Goal: Navigation & Orientation: Find specific page/section

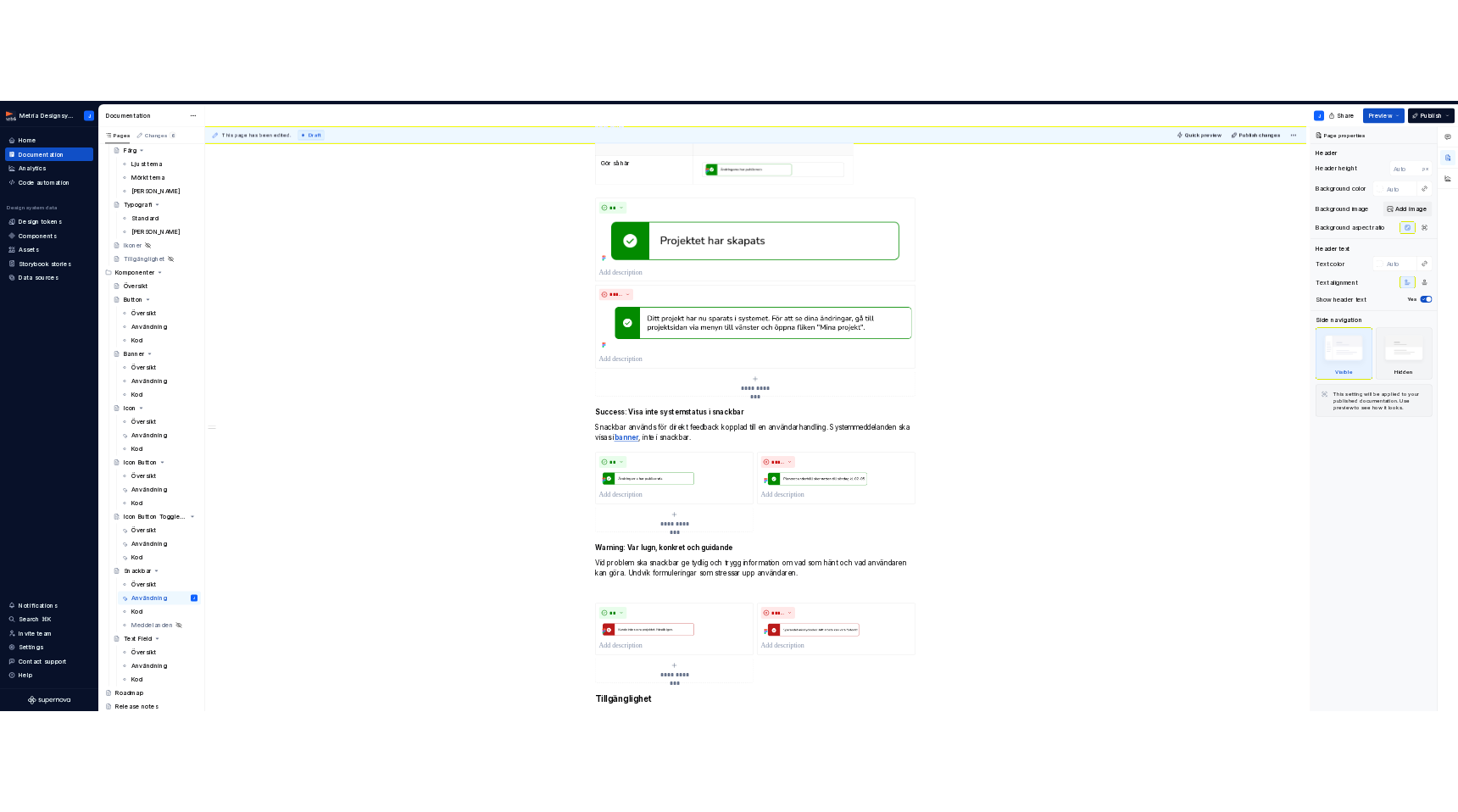
scroll to position [276, 0]
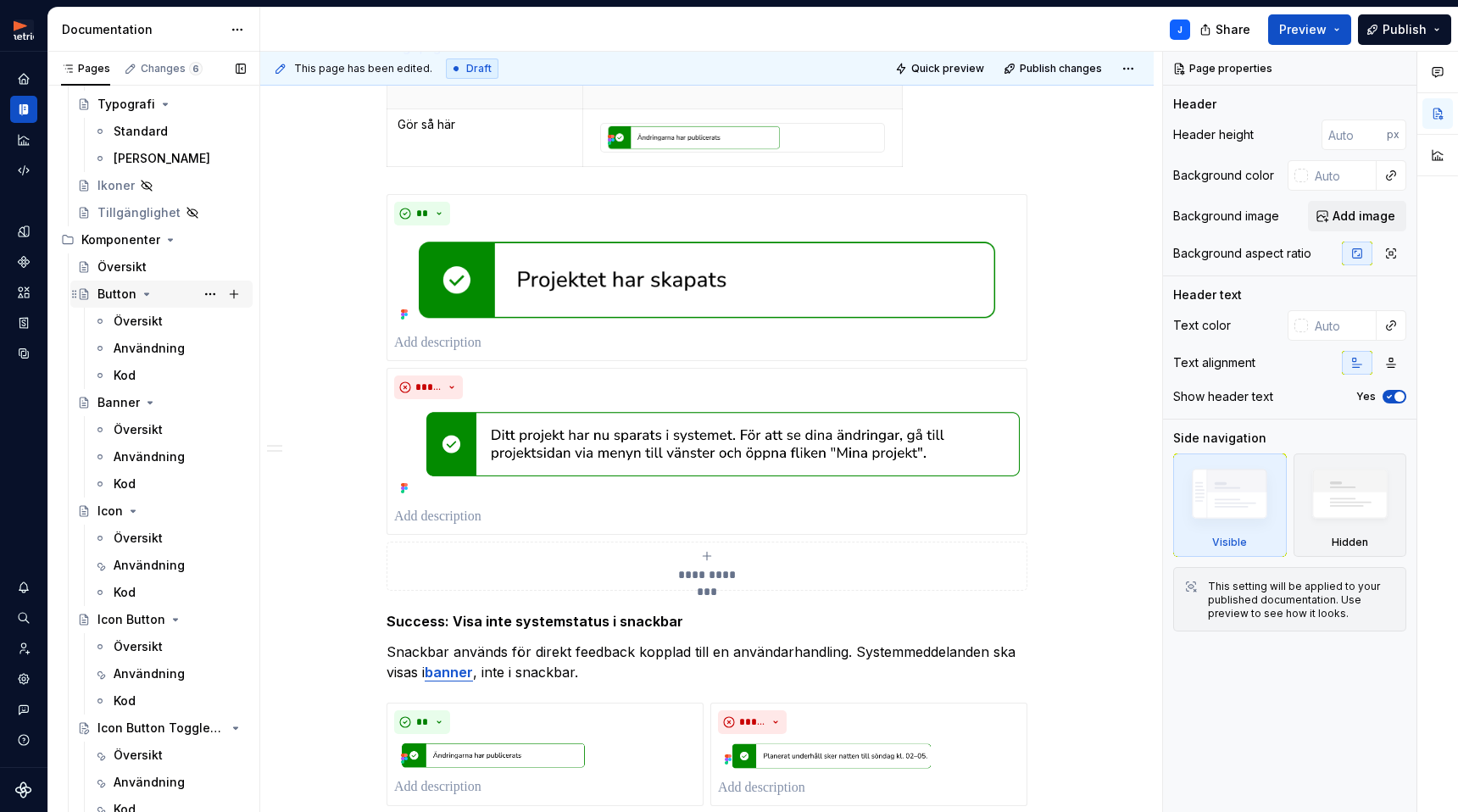
type textarea "*"
click at [120, 296] on div "Button" at bounding box center [116, 294] width 39 height 17
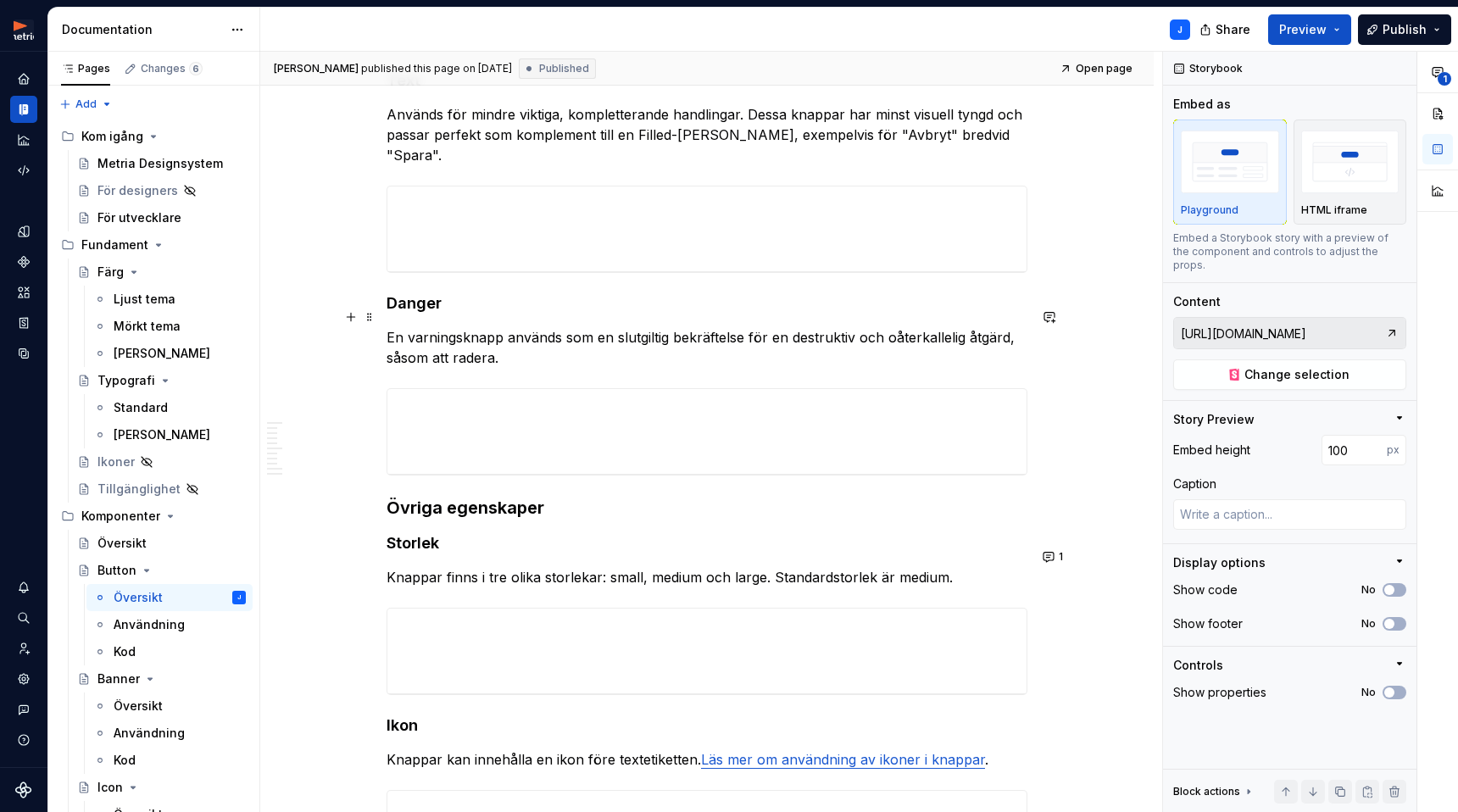
scroll to position [842, 0]
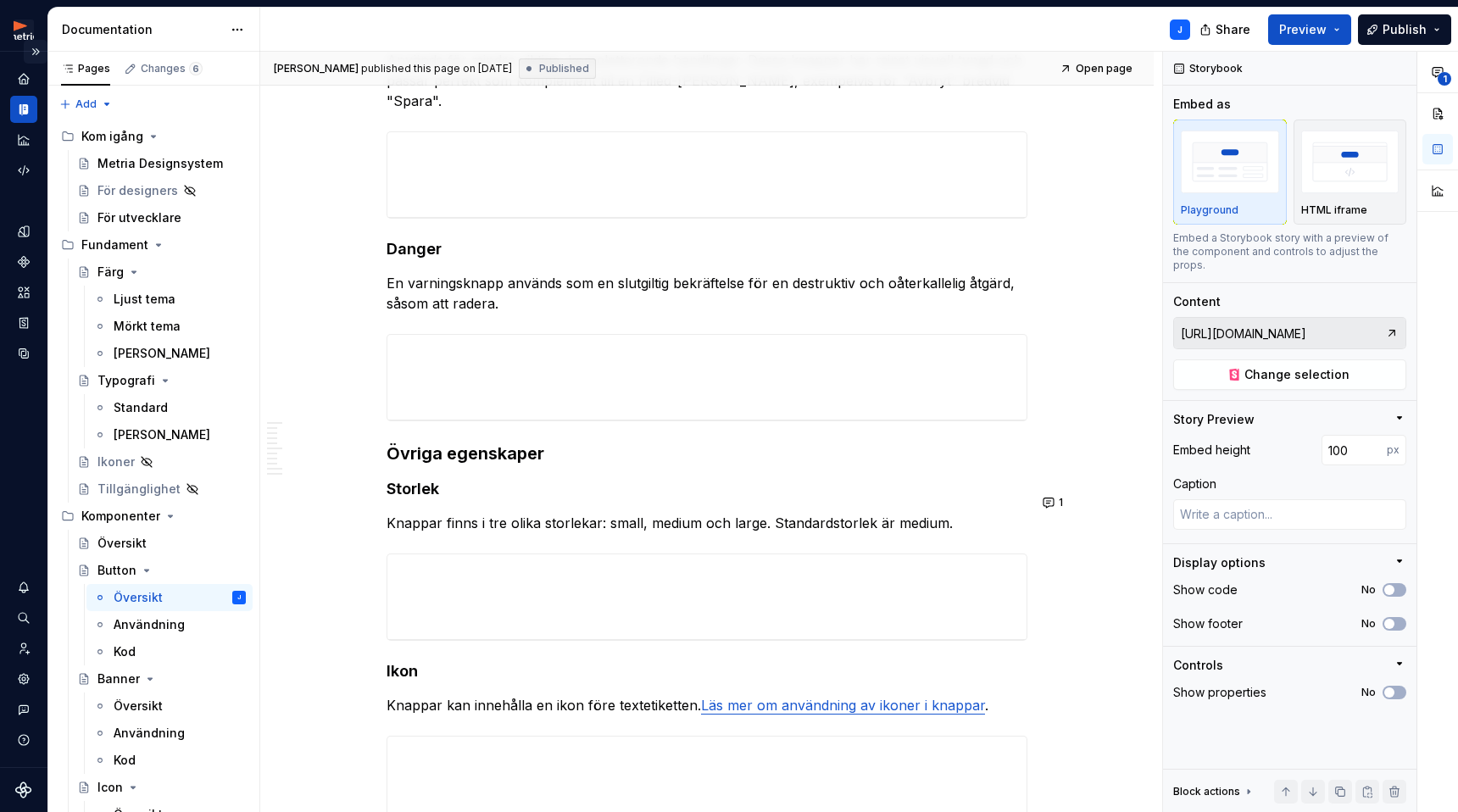
click at [32, 50] on button "Expand sidebar" at bounding box center [35, 51] width 24 height 24
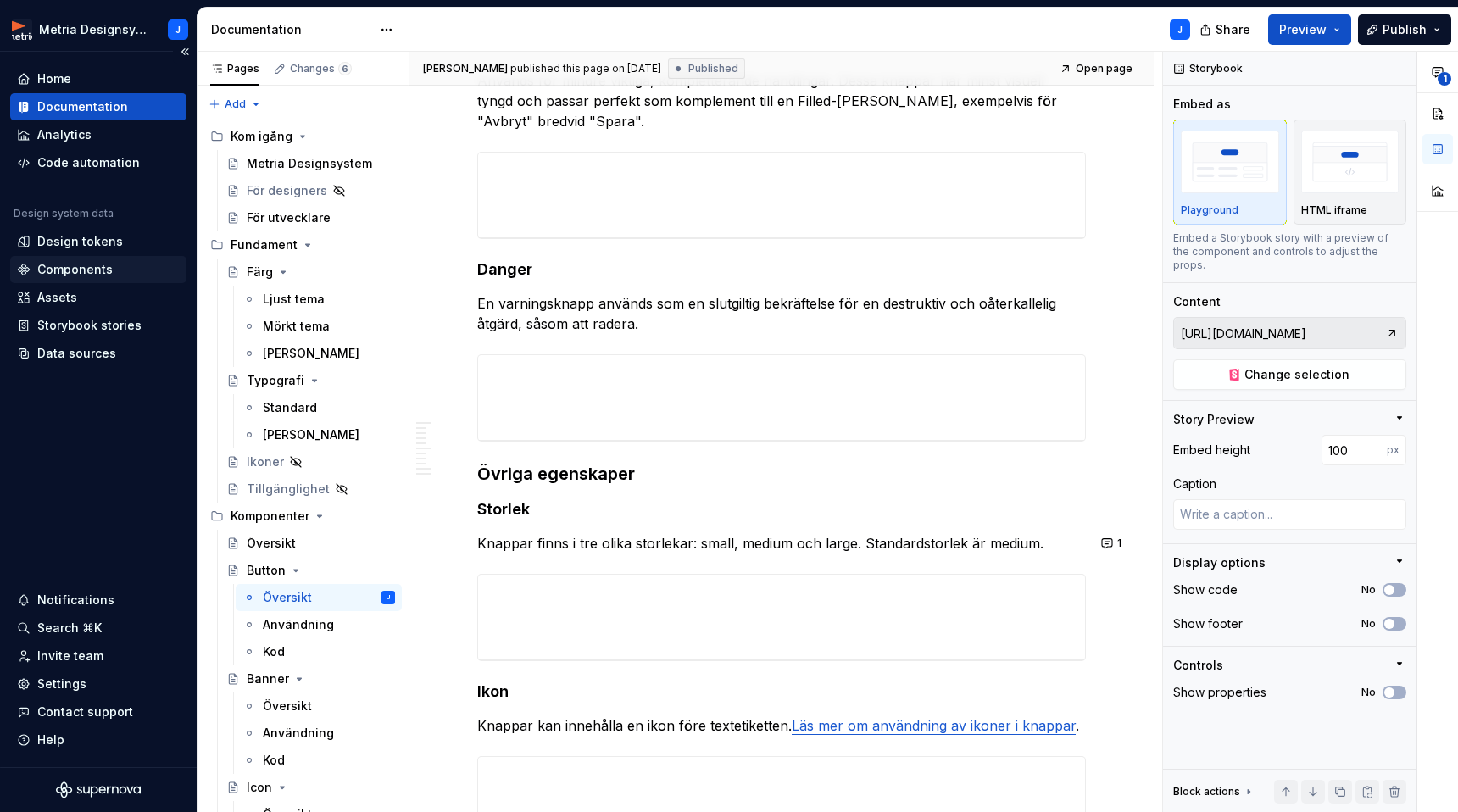
click at [90, 265] on div "Components" at bounding box center [74, 269] width 75 height 17
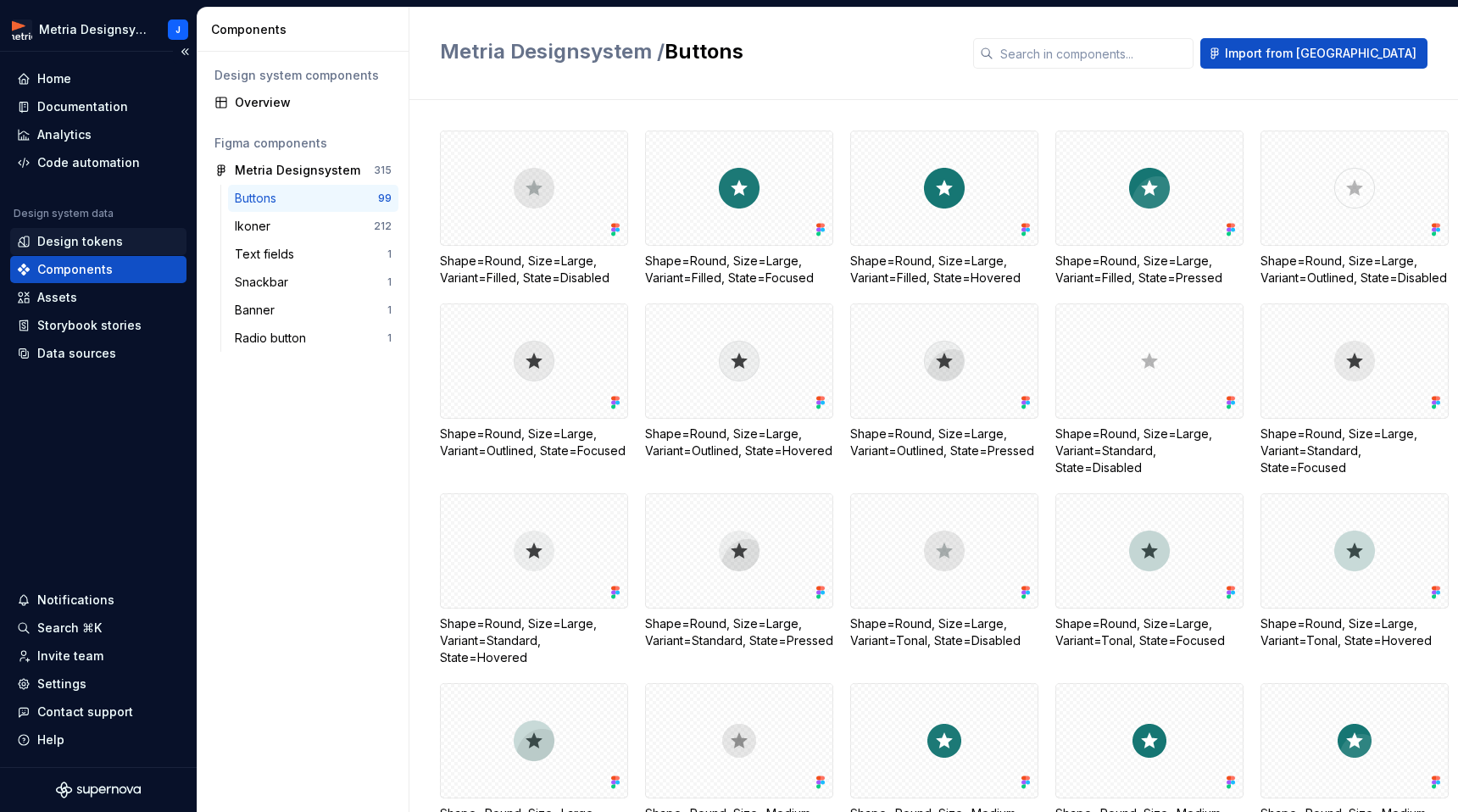
click at [91, 245] on div "Design tokens" at bounding box center [80, 242] width 86 height 17
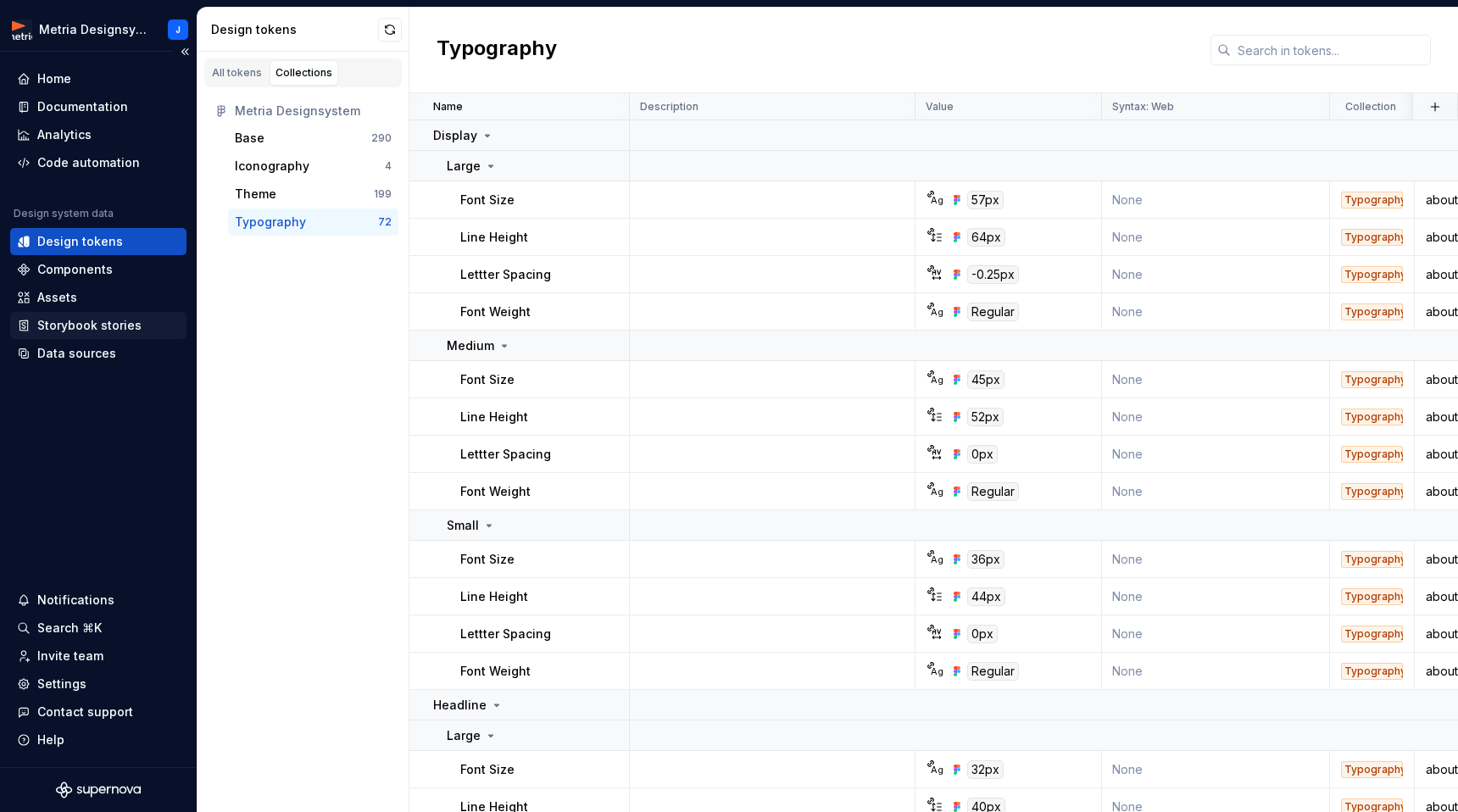
click at [96, 323] on div "Storybook stories" at bounding box center [89, 326] width 104 height 17
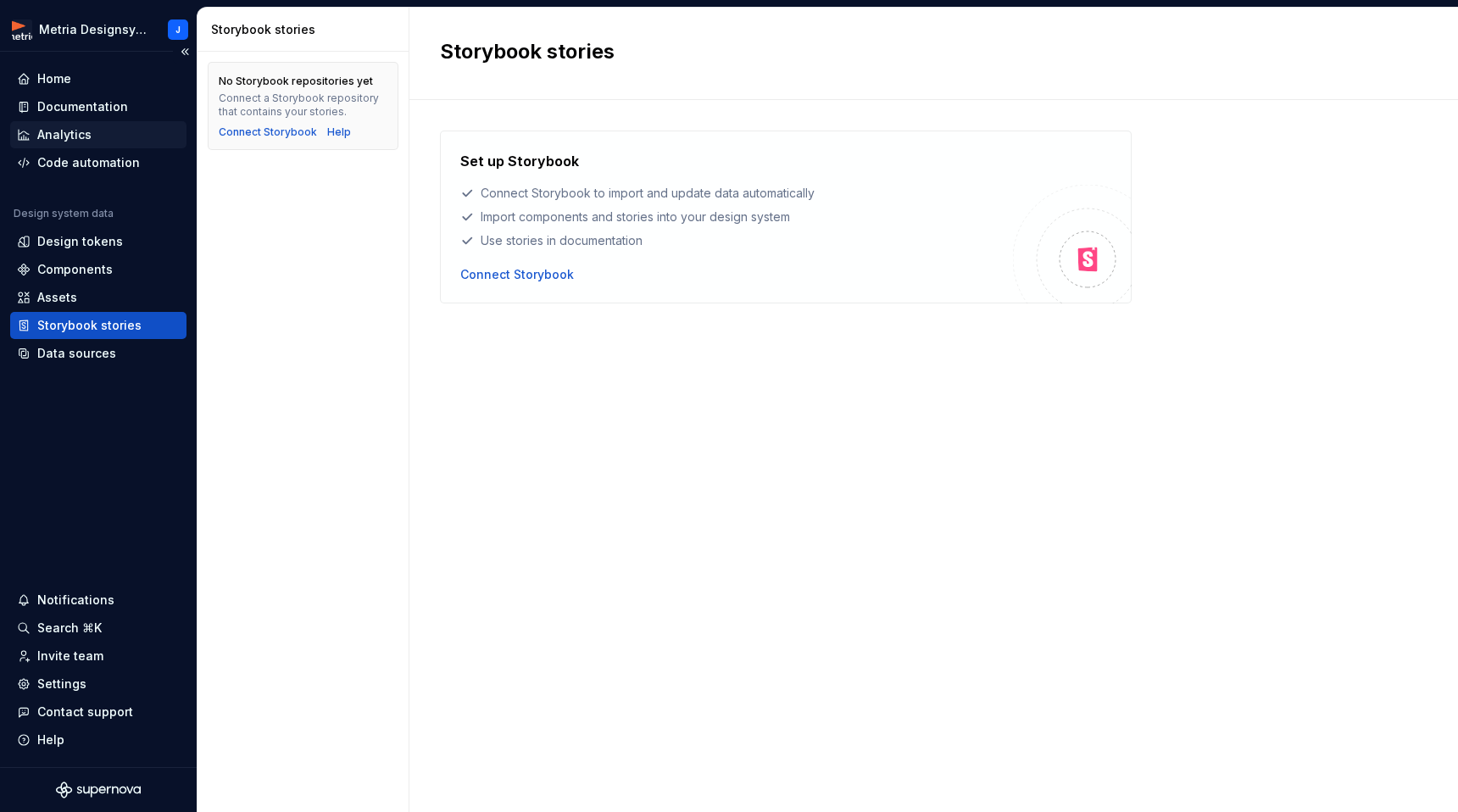
click at [114, 127] on div "Analytics" at bounding box center [98, 135] width 163 height 17
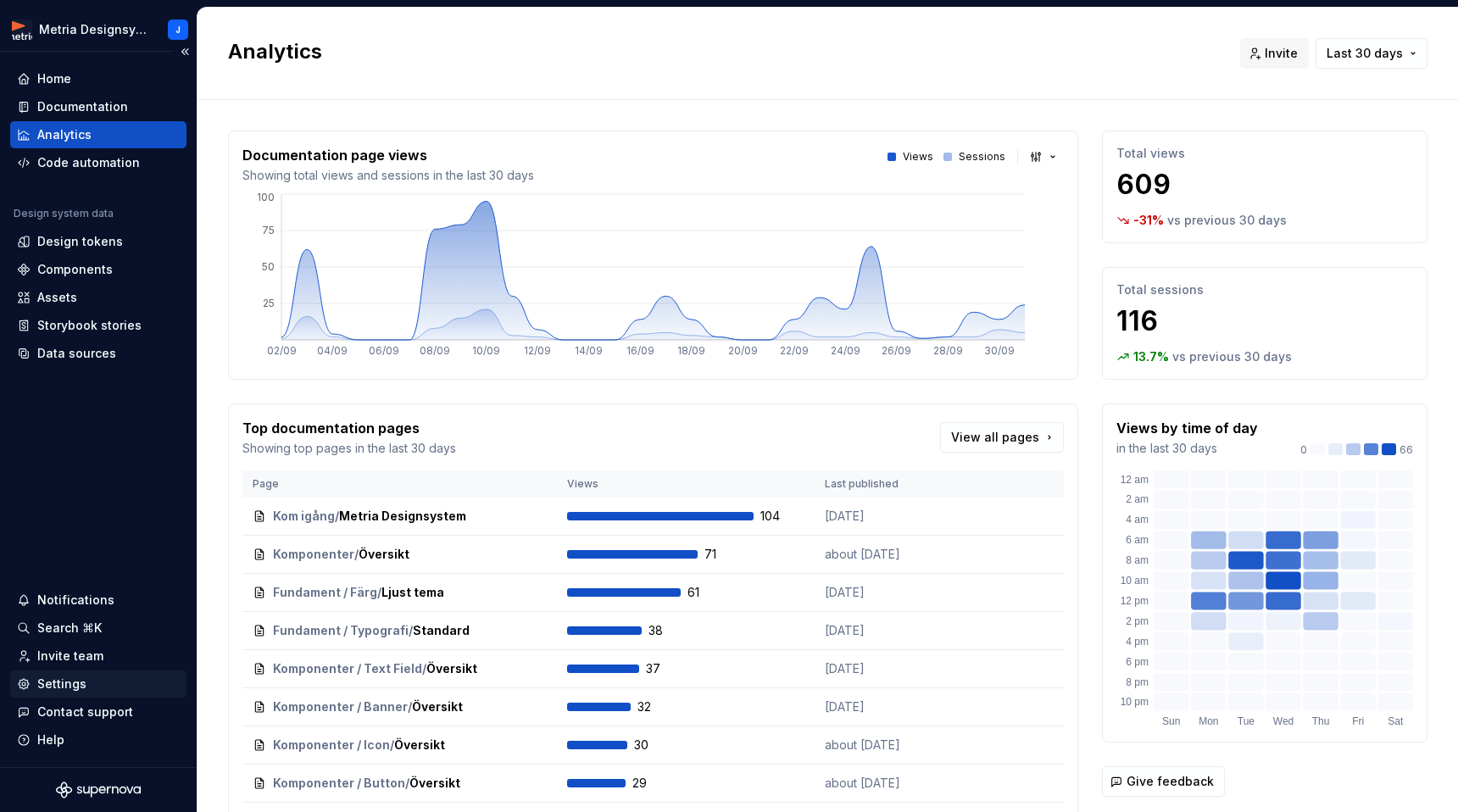
click at [104, 681] on div "Settings" at bounding box center [98, 683] width 163 height 17
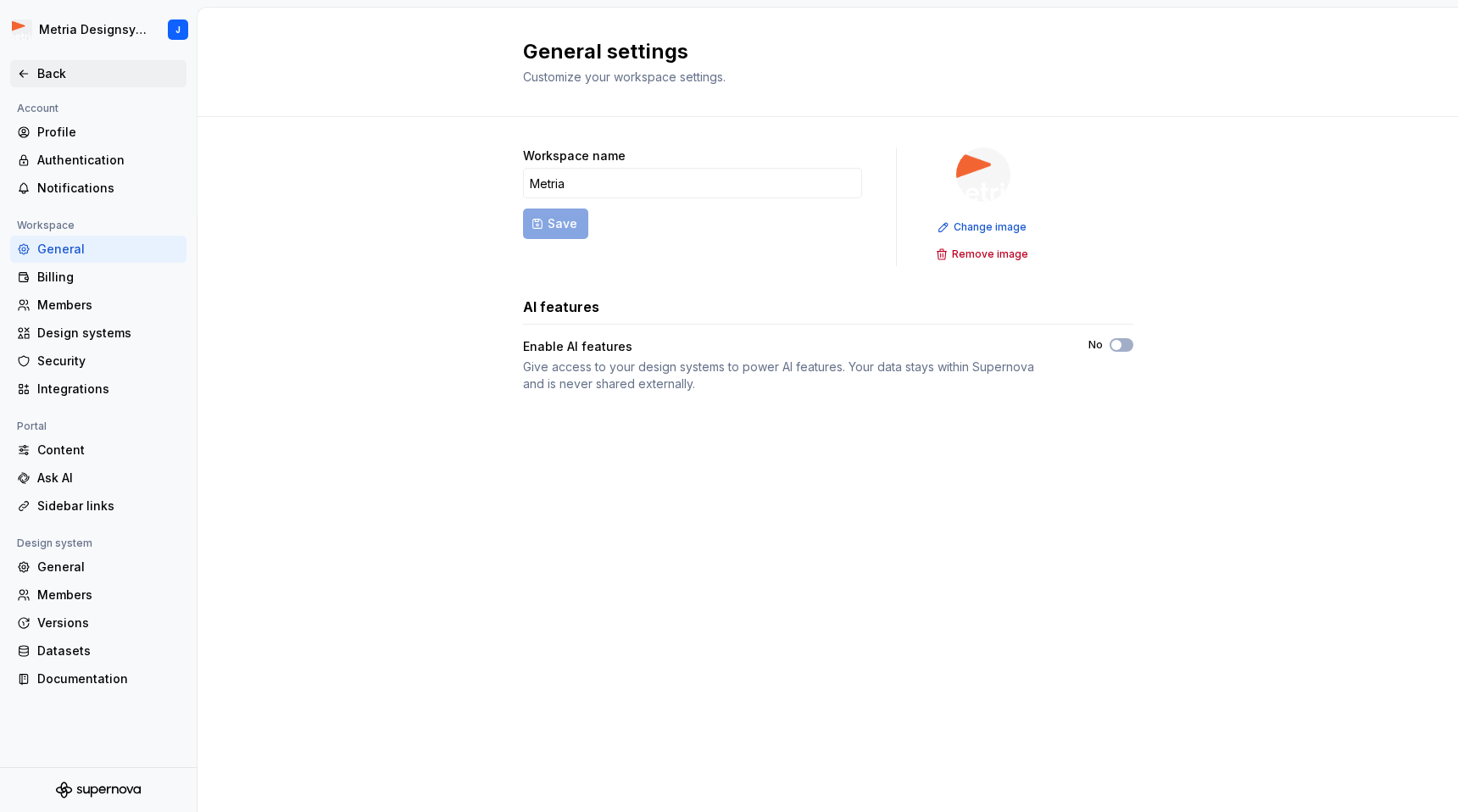
click at [49, 78] on div "Back" at bounding box center [109, 74] width 143 height 17
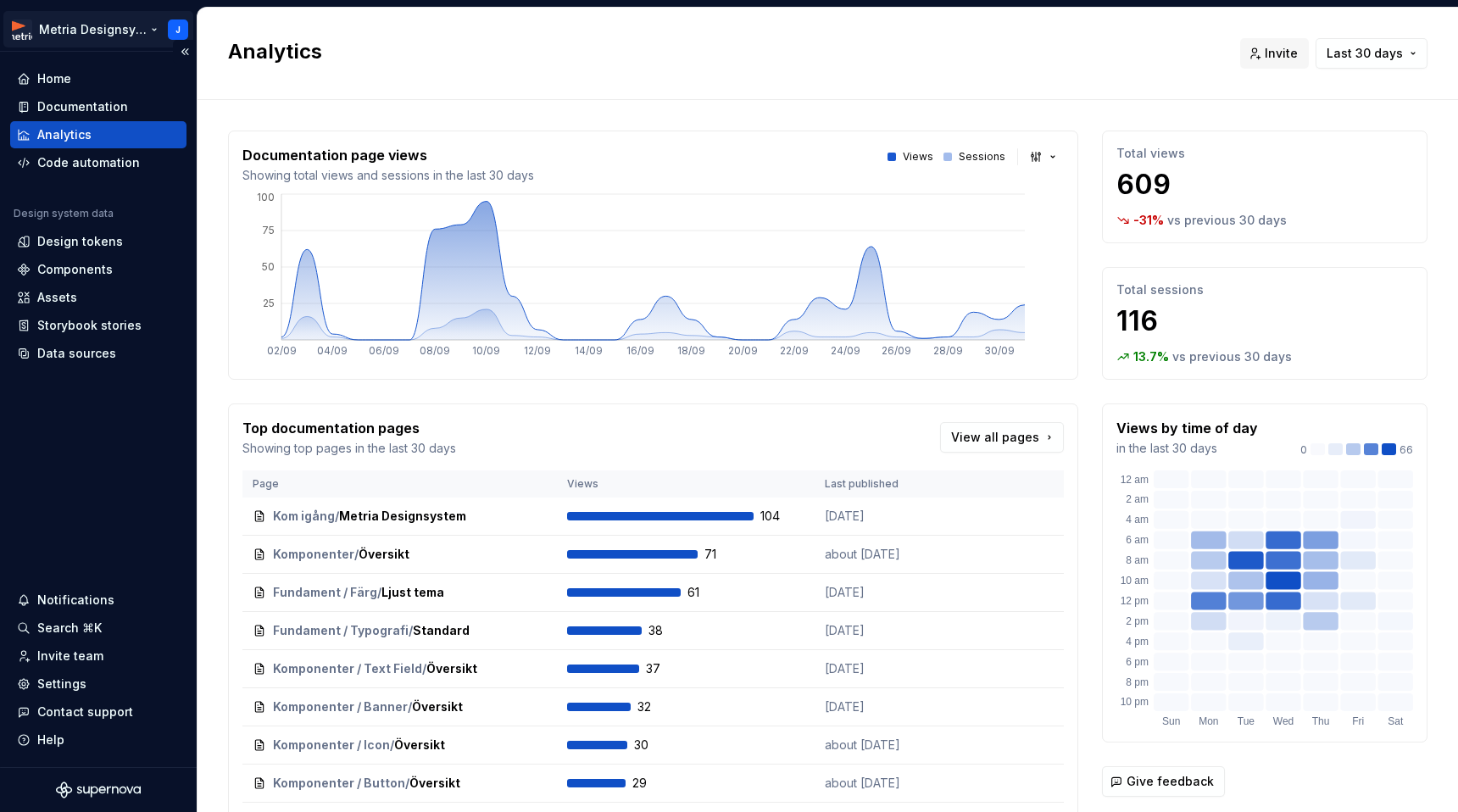
click at [173, 30] on html "Metria Designsystem J Home Documentation Analytics Code automation Design syste…" at bounding box center [729, 406] width 1458 height 812
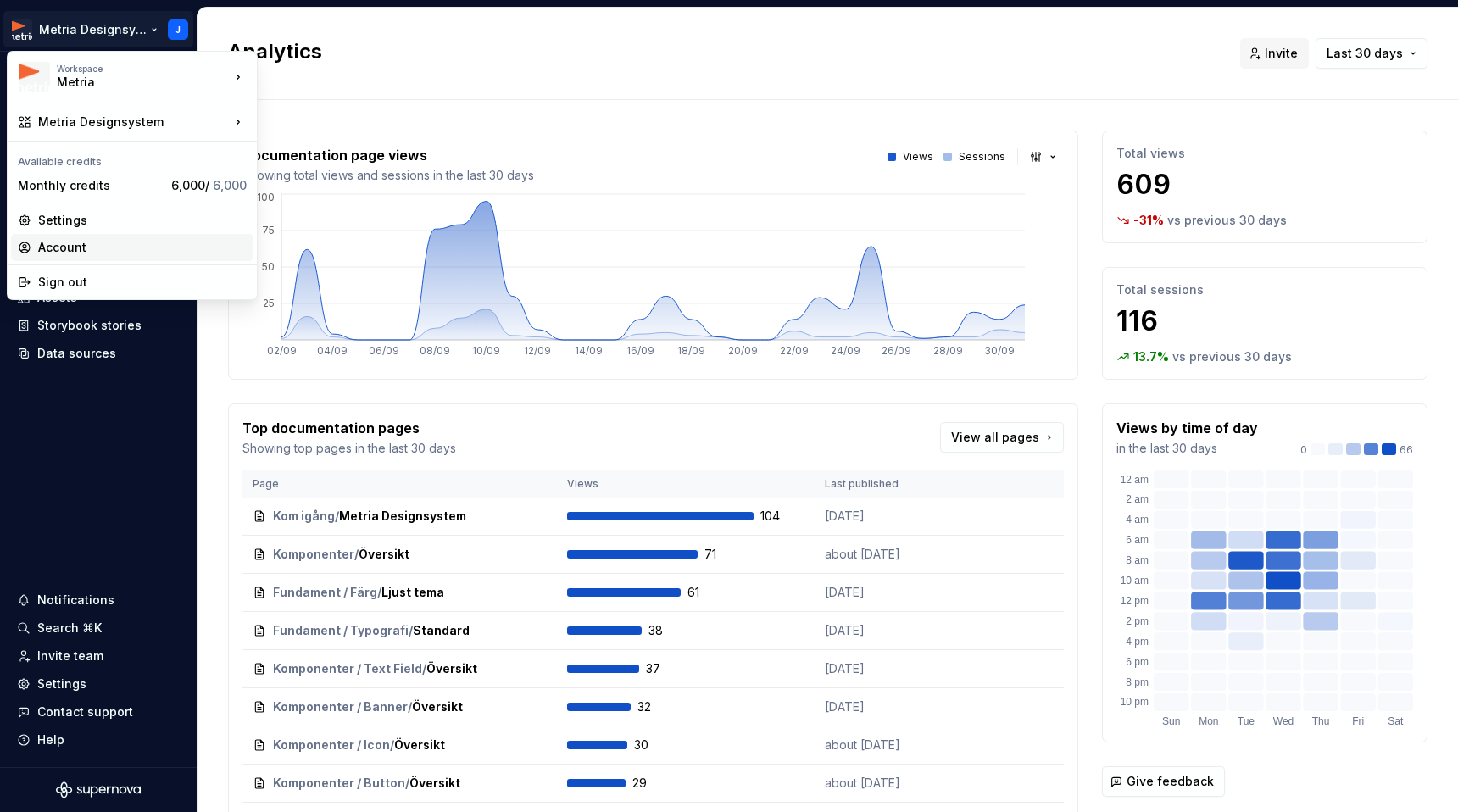
click at [108, 249] on div "Account" at bounding box center [142, 248] width 209 height 17
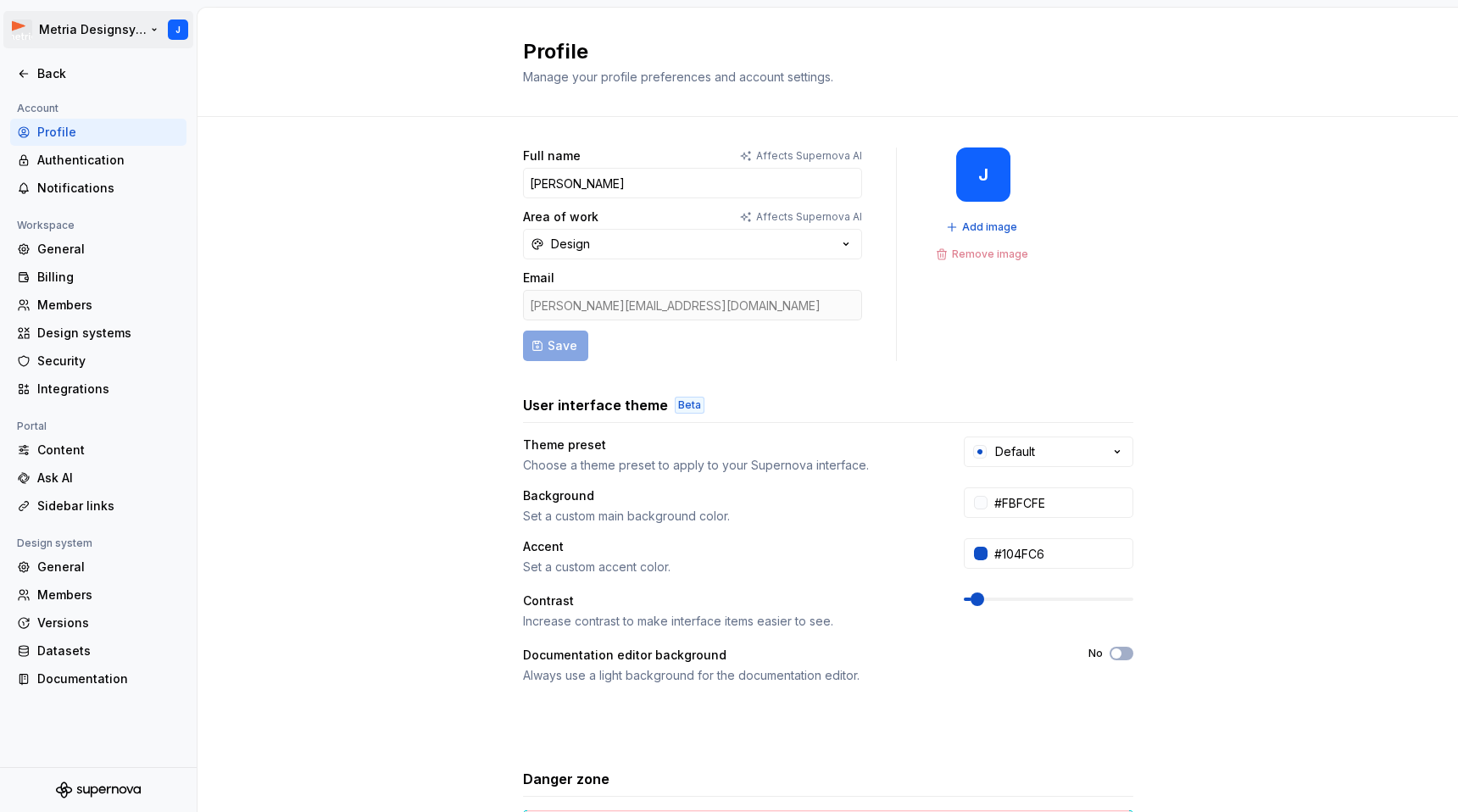
click at [174, 28] on html "Metria Designsystem J Back Account Profile Authentication Notifications Workspa…" at bounding box center [729, 406] width 1458 height 812
click at [298, 105] on html "Metria Designsystem J Back Account Profile Authentication Notifications Workspa…" at bounding box center [729, 406] width 1458 height 812
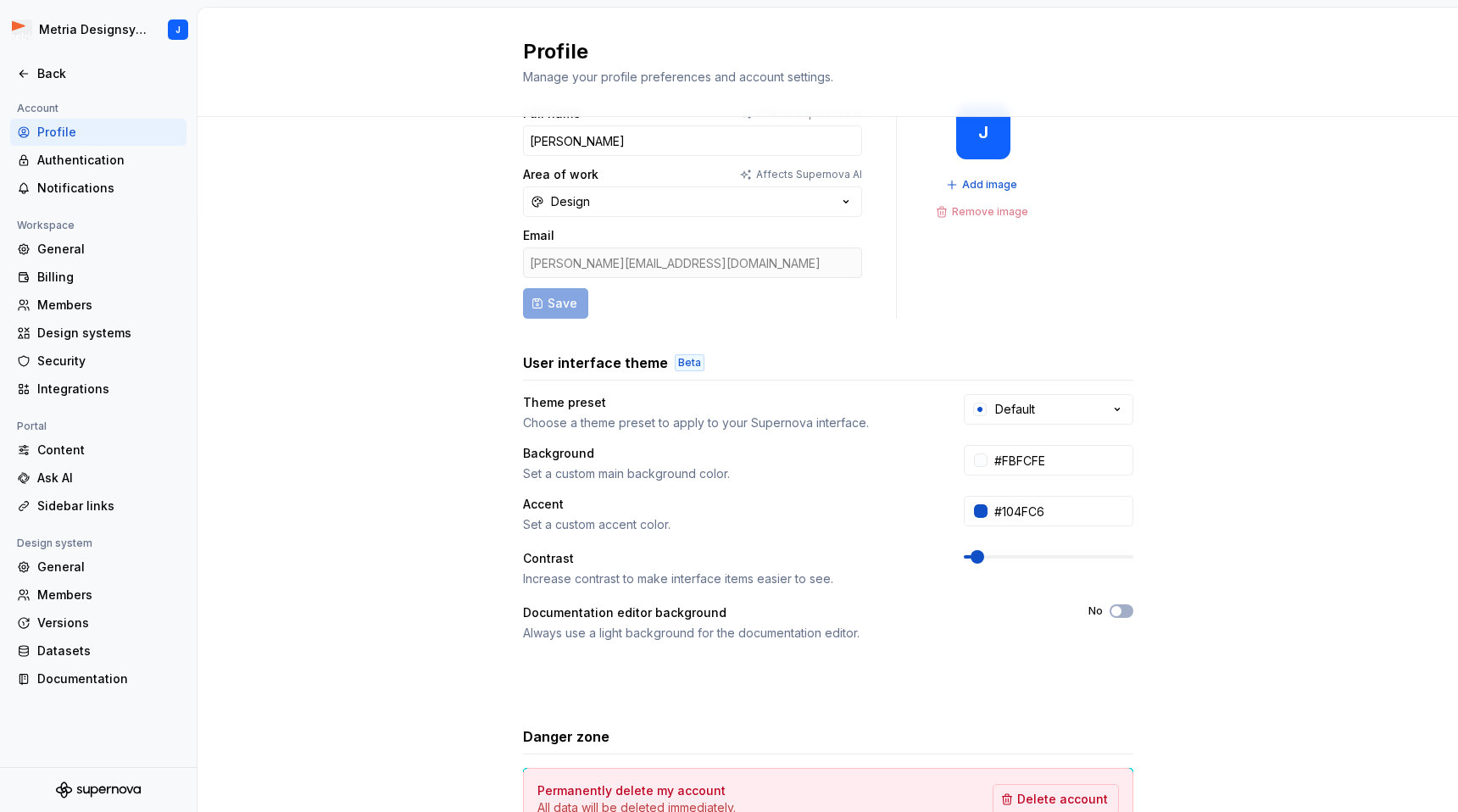
scroll to position [159, 0]
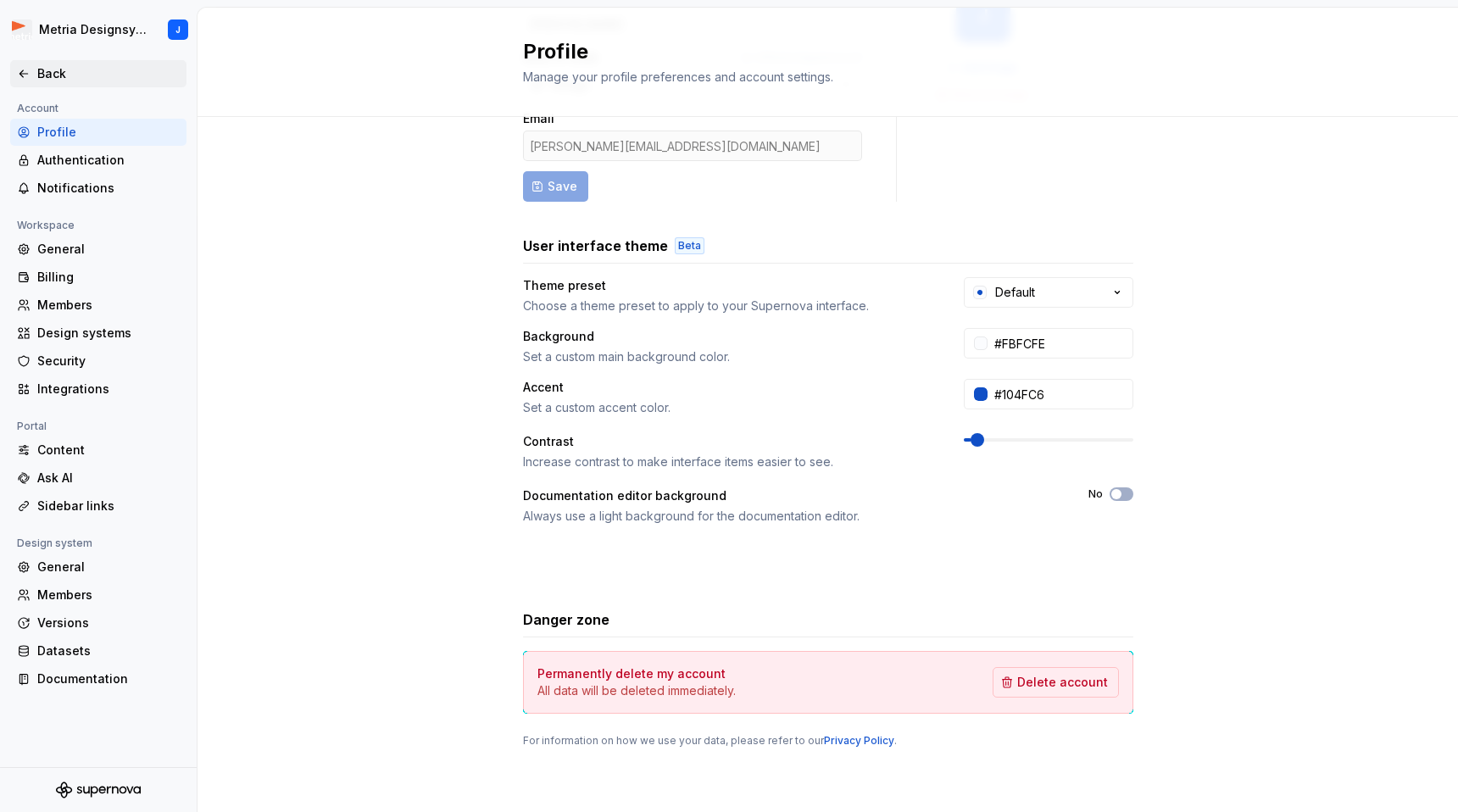
click at [21, 69] on icon at bounding box center [24, 73] width 13 height 13
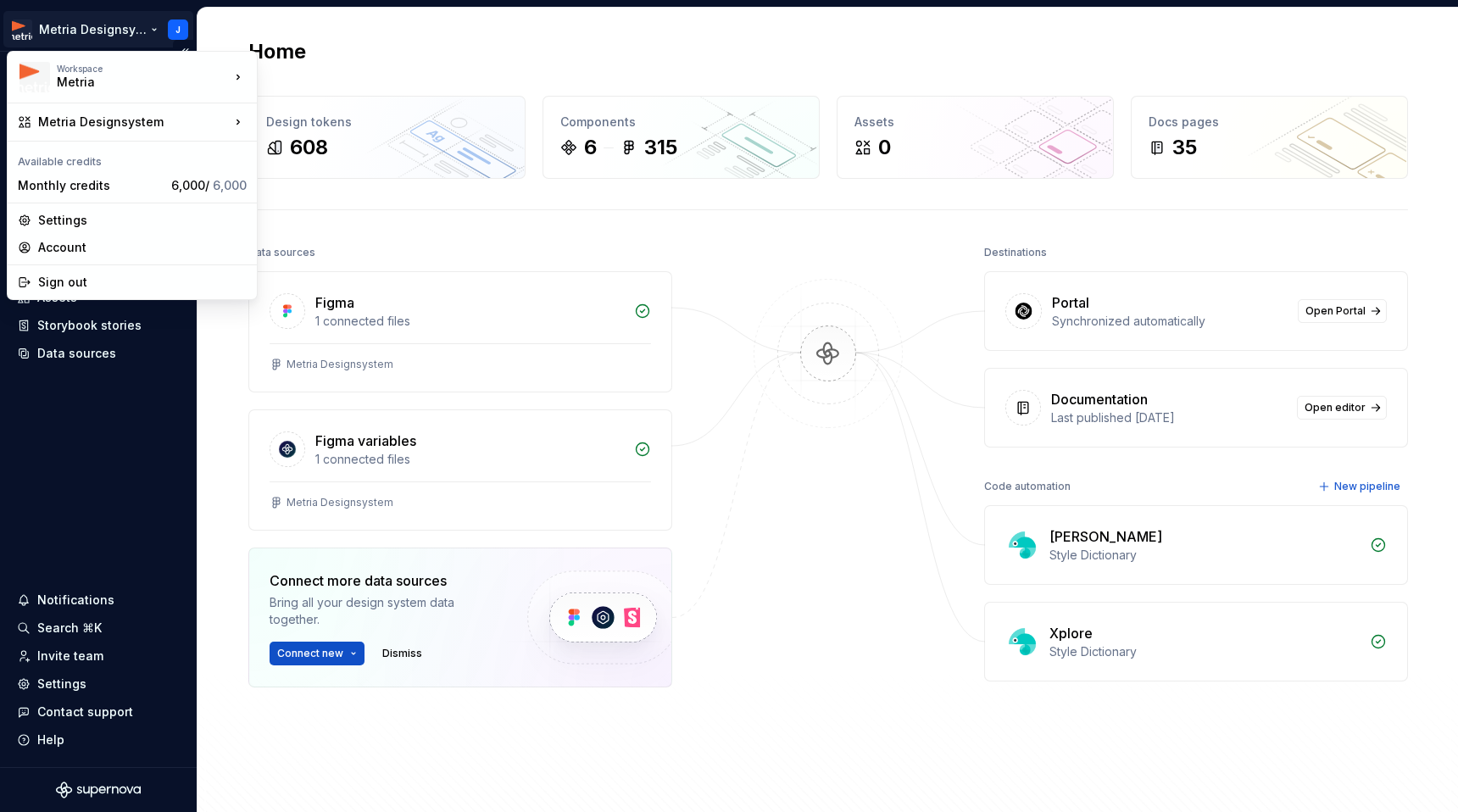
click at [173, 36] on html "Metria Designsystem J Home Documentation Analytics Code automation Design syste…" at bounding box center [729, 406] width 1458 height 812
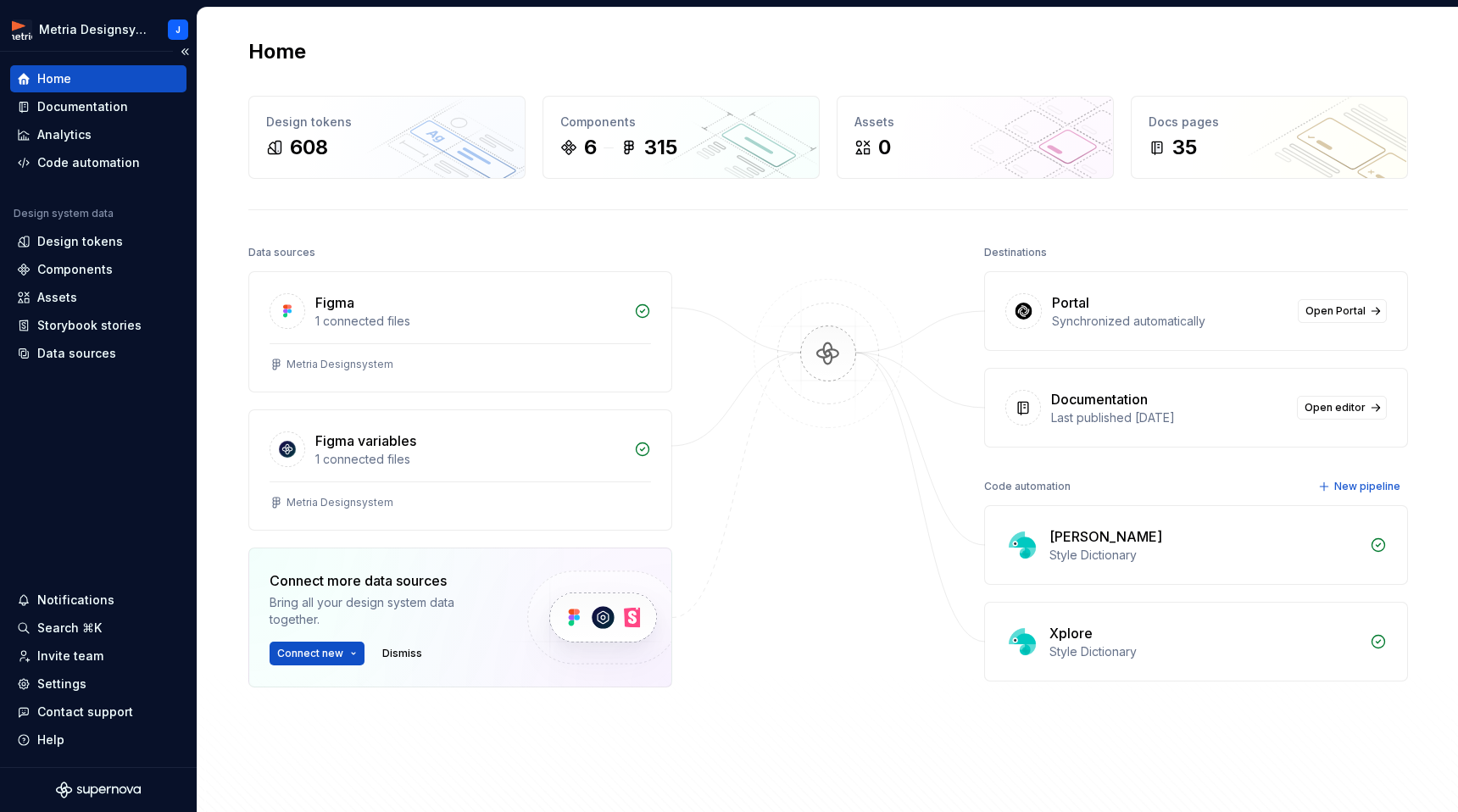
click at [145, 437] on html "Metria Designsystem J Home Documentation Analytics Code automation Design syste…" at bounding box center [729, 406] width 1458 height 812
click at [79, 649] on div "Invite team" at bounding box center [70, 656] width 66 height 17
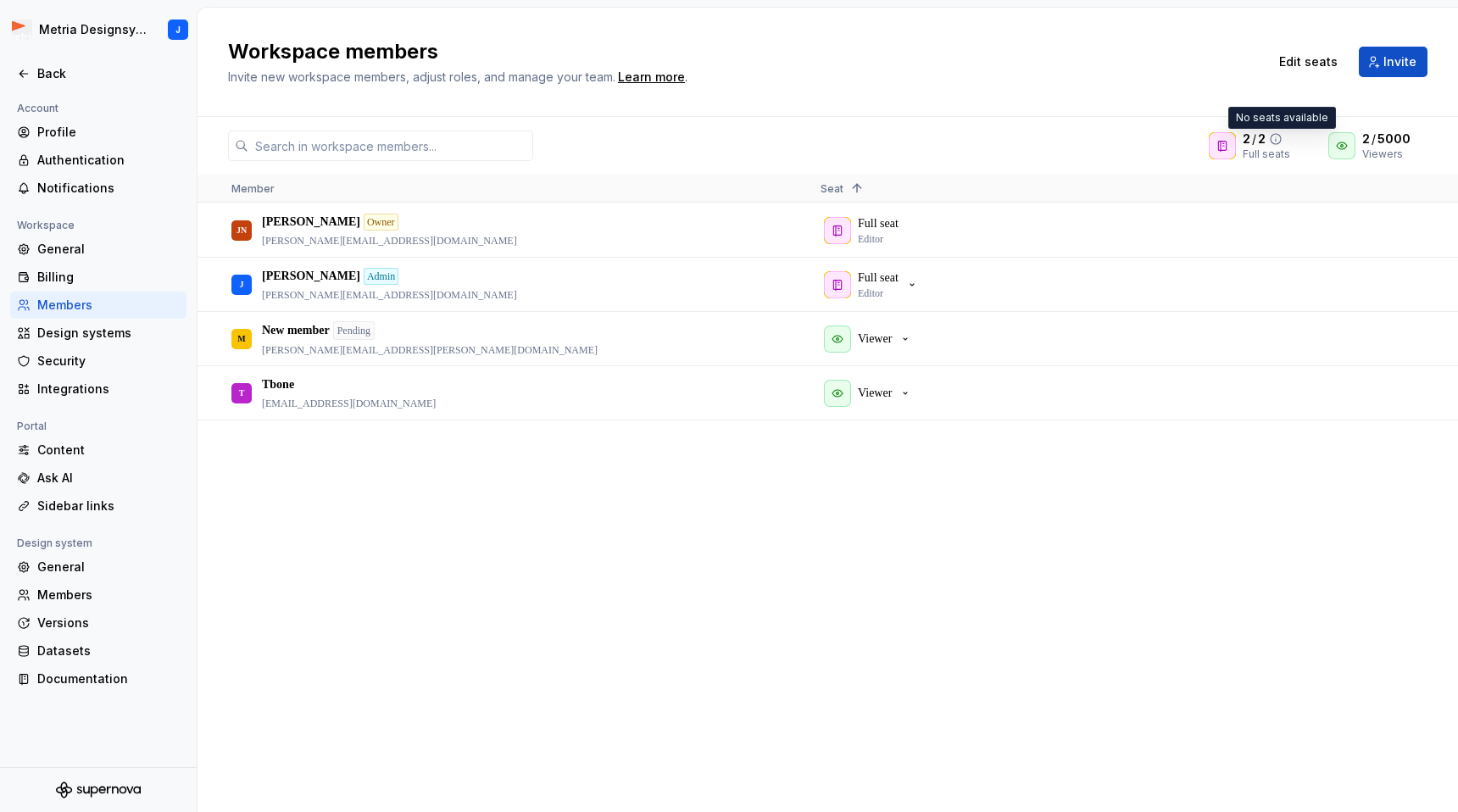
click at [1281, 137] on icon at bounding box center [1276, 139] width 13 height 13
click at [29, 73] on icon at bounding box center [24, 73] width 13 height 13
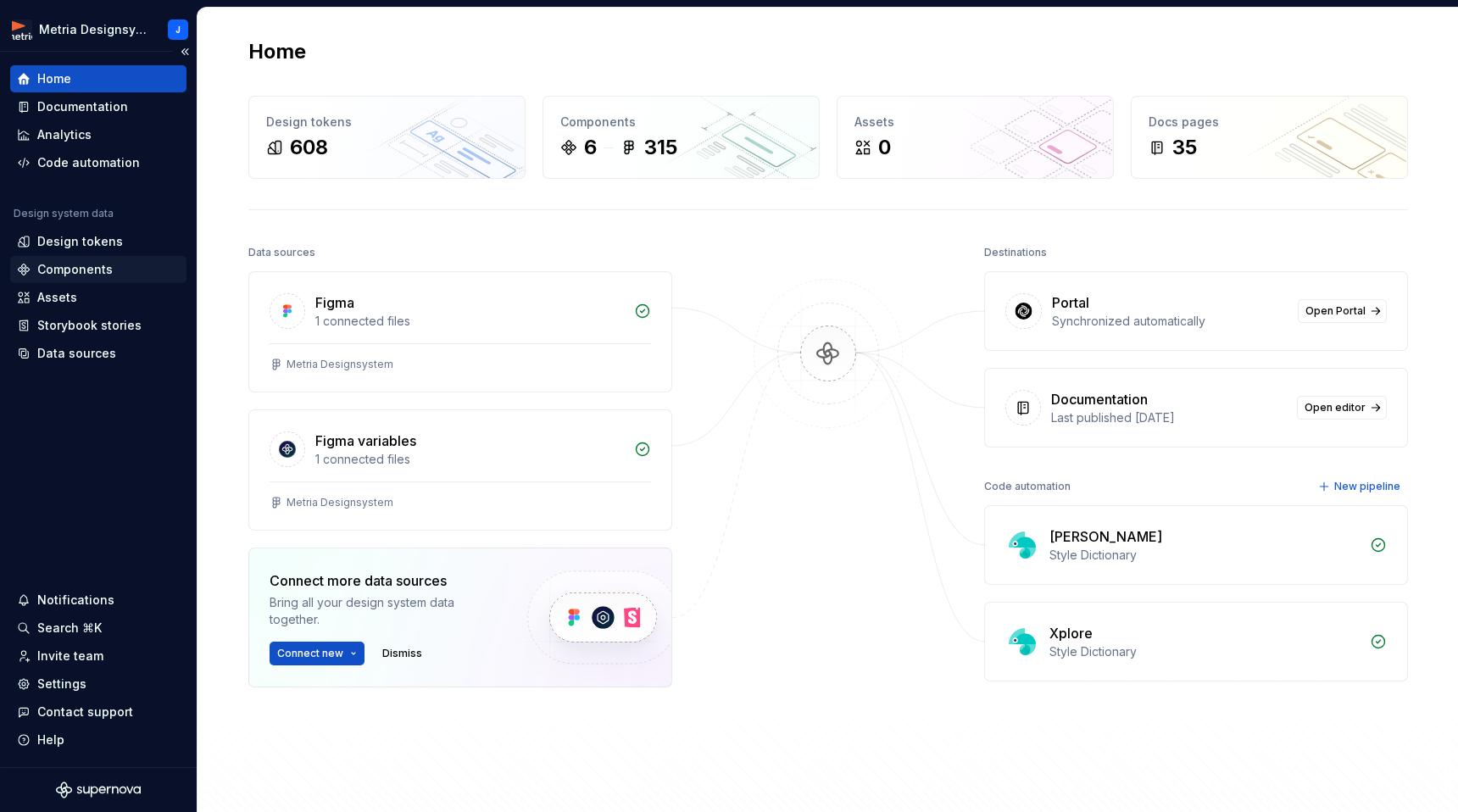
click at [98, 265] on div "Components" at bounding box center [74, 269] width 75 height 17
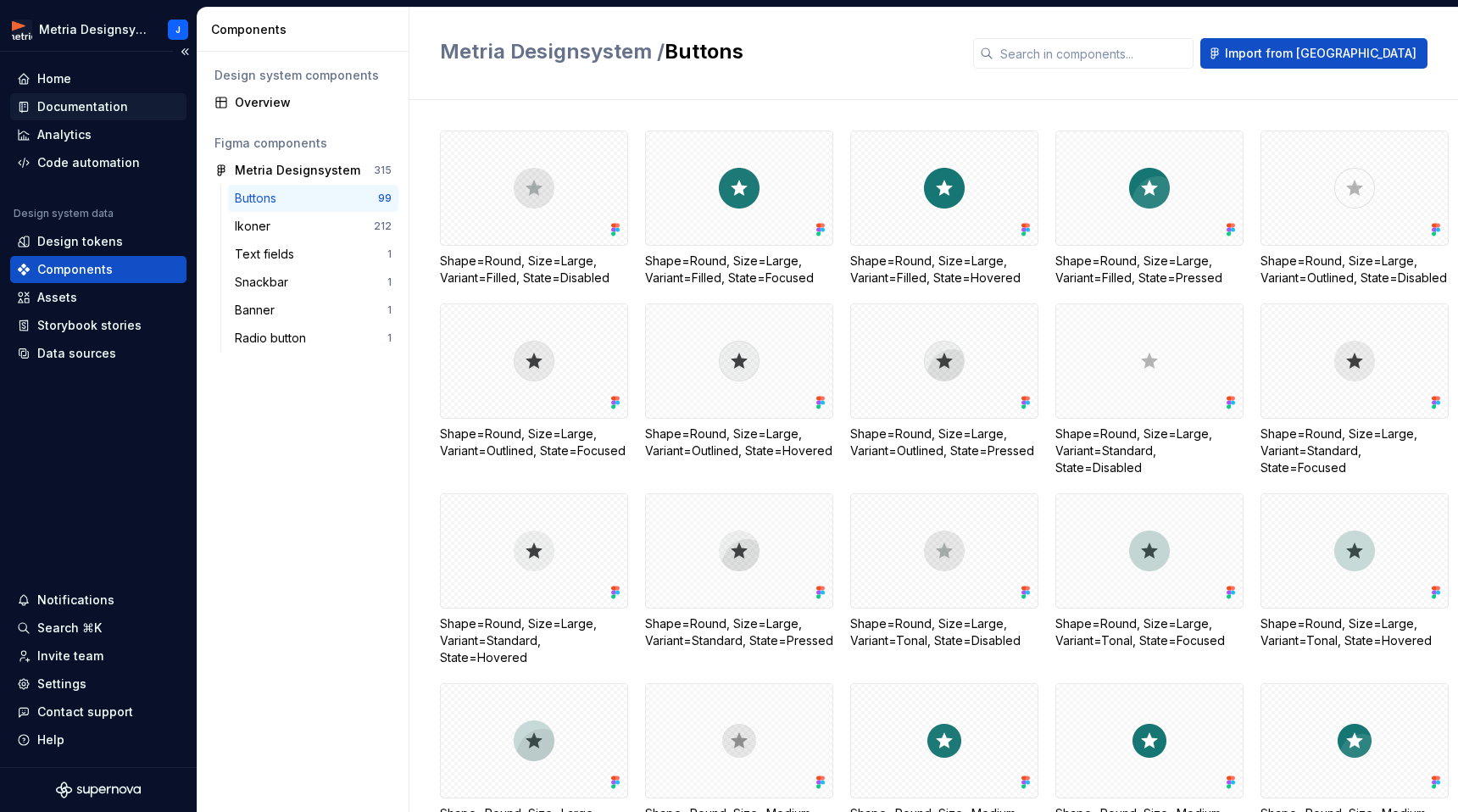
click at [104, 104] on div "Documentation" at bounding box center [82, 107] width 90 height 17
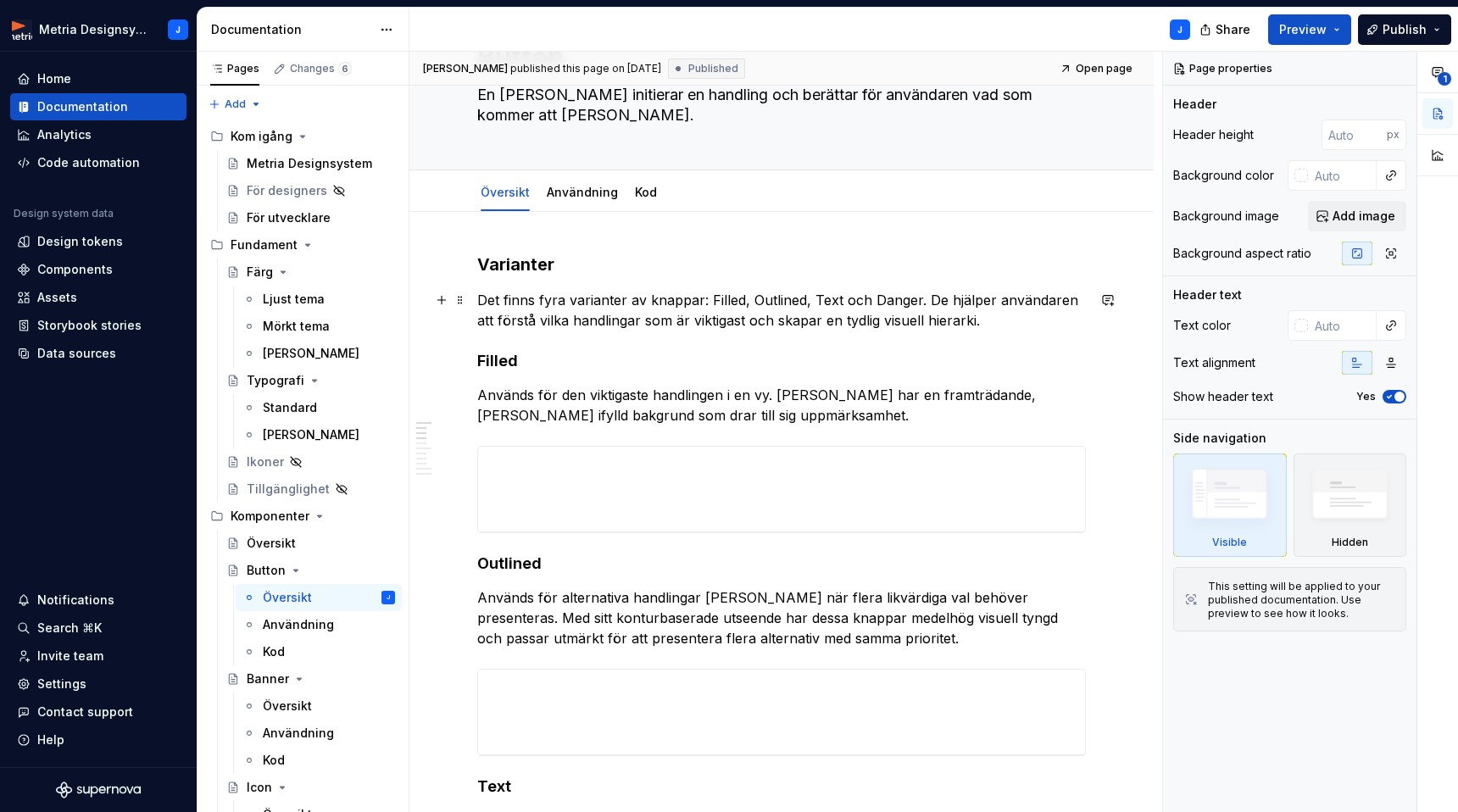
scroll to position [20, 0]
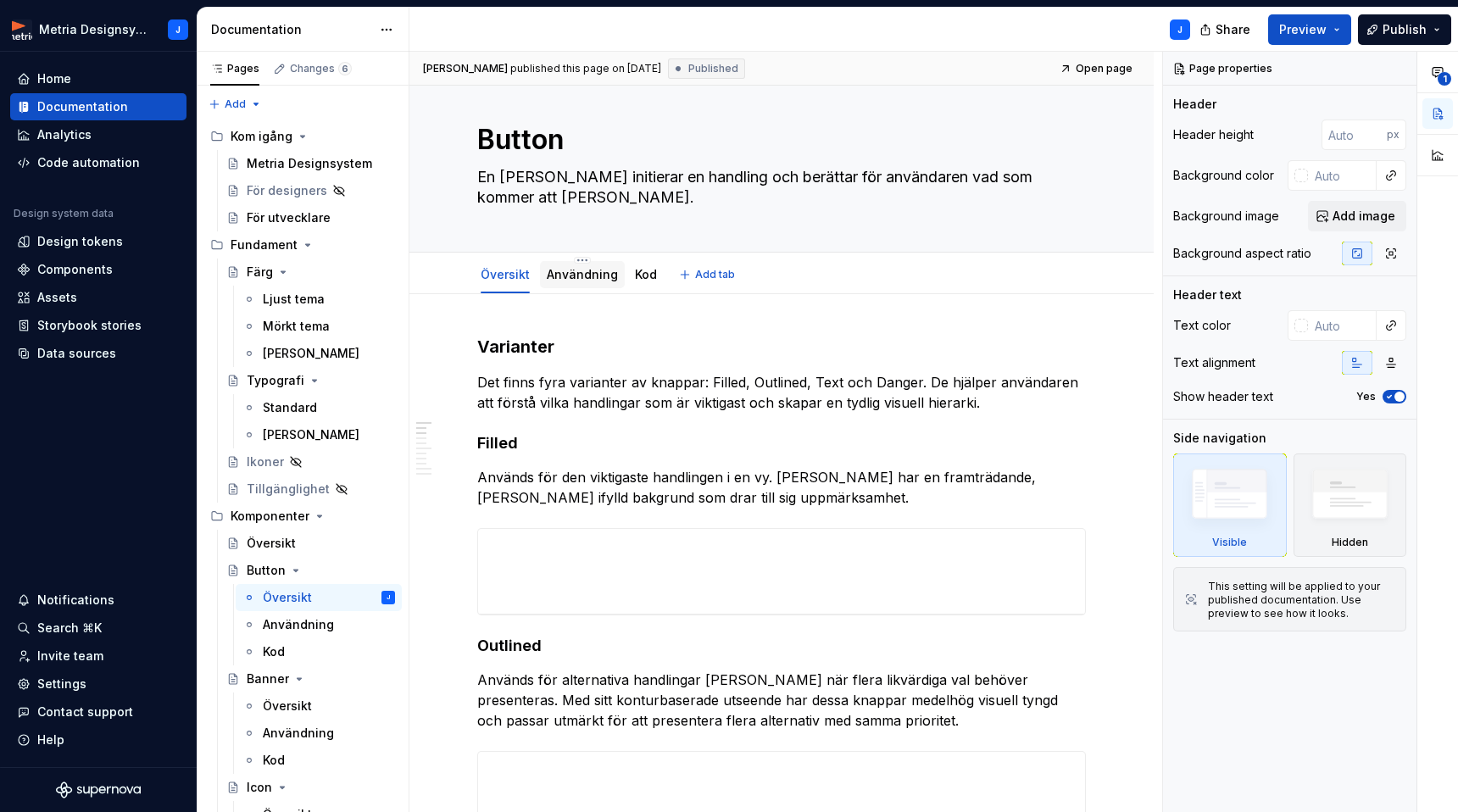
click at [584, 272] on link "Användning" at bounding box center [582, 273] width 71 height 14
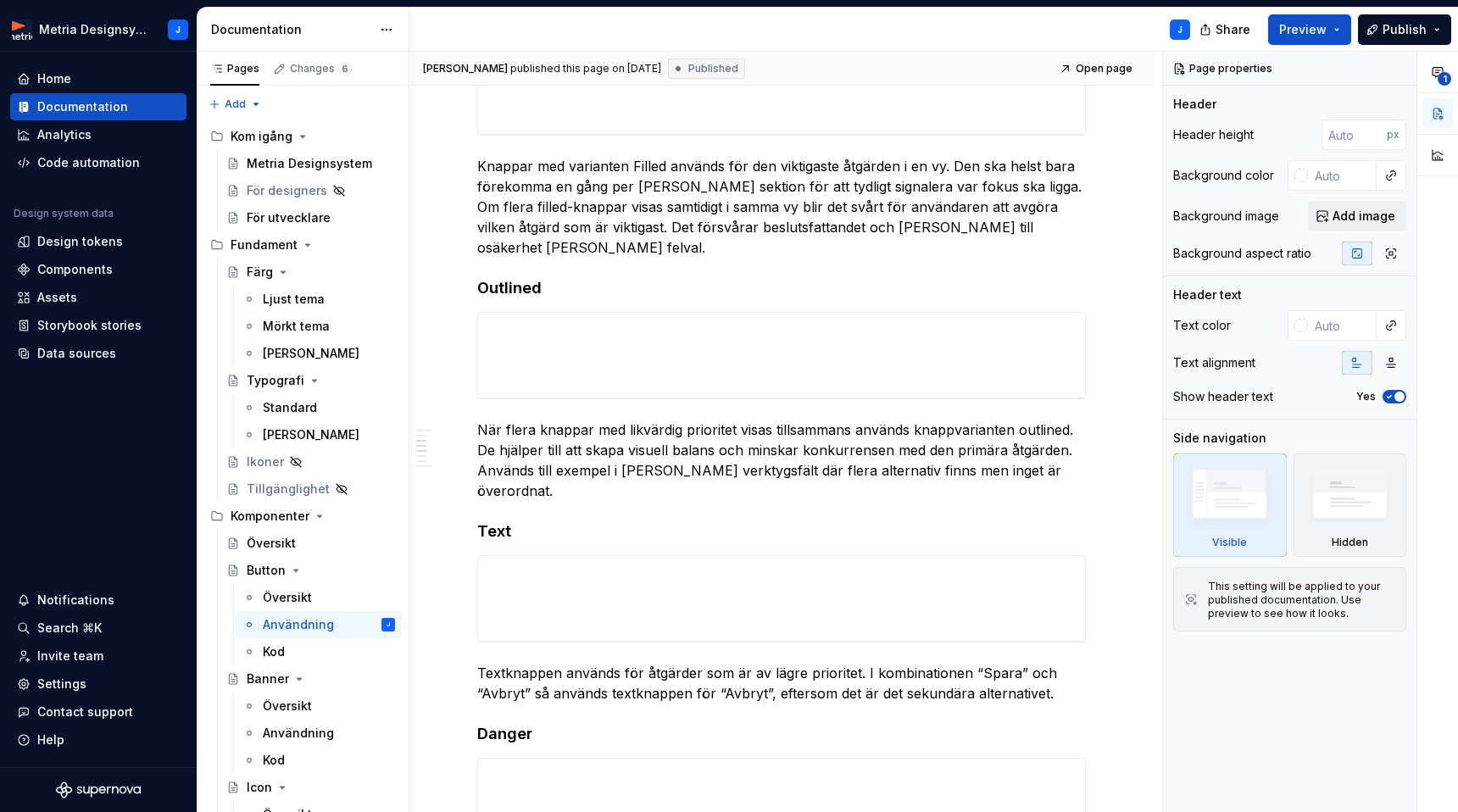
scroll to position [485, 0]
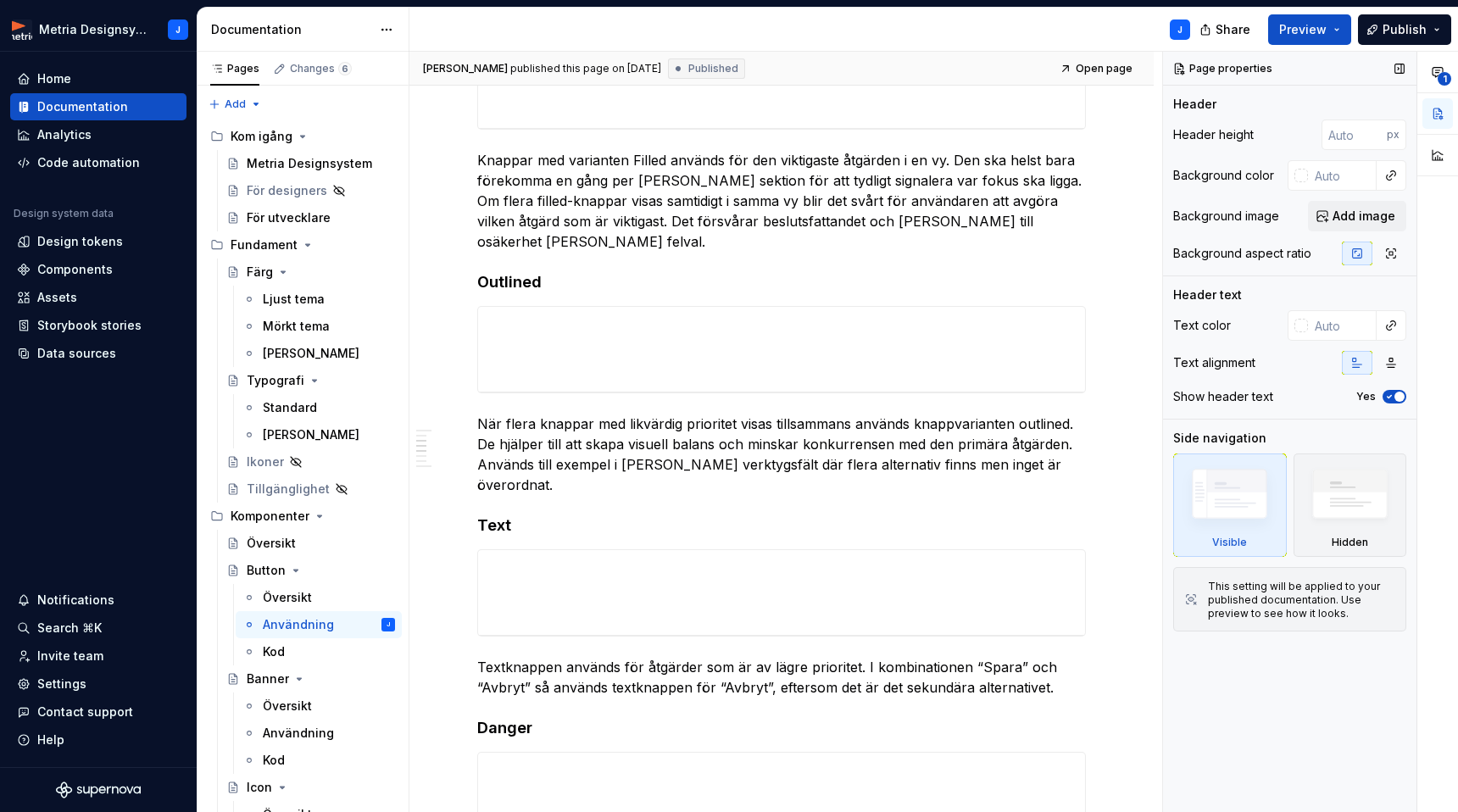
type textarea "*"
click at [103, 132] on div "Analytics" at bounding box center [98, 135] width 163 height 17
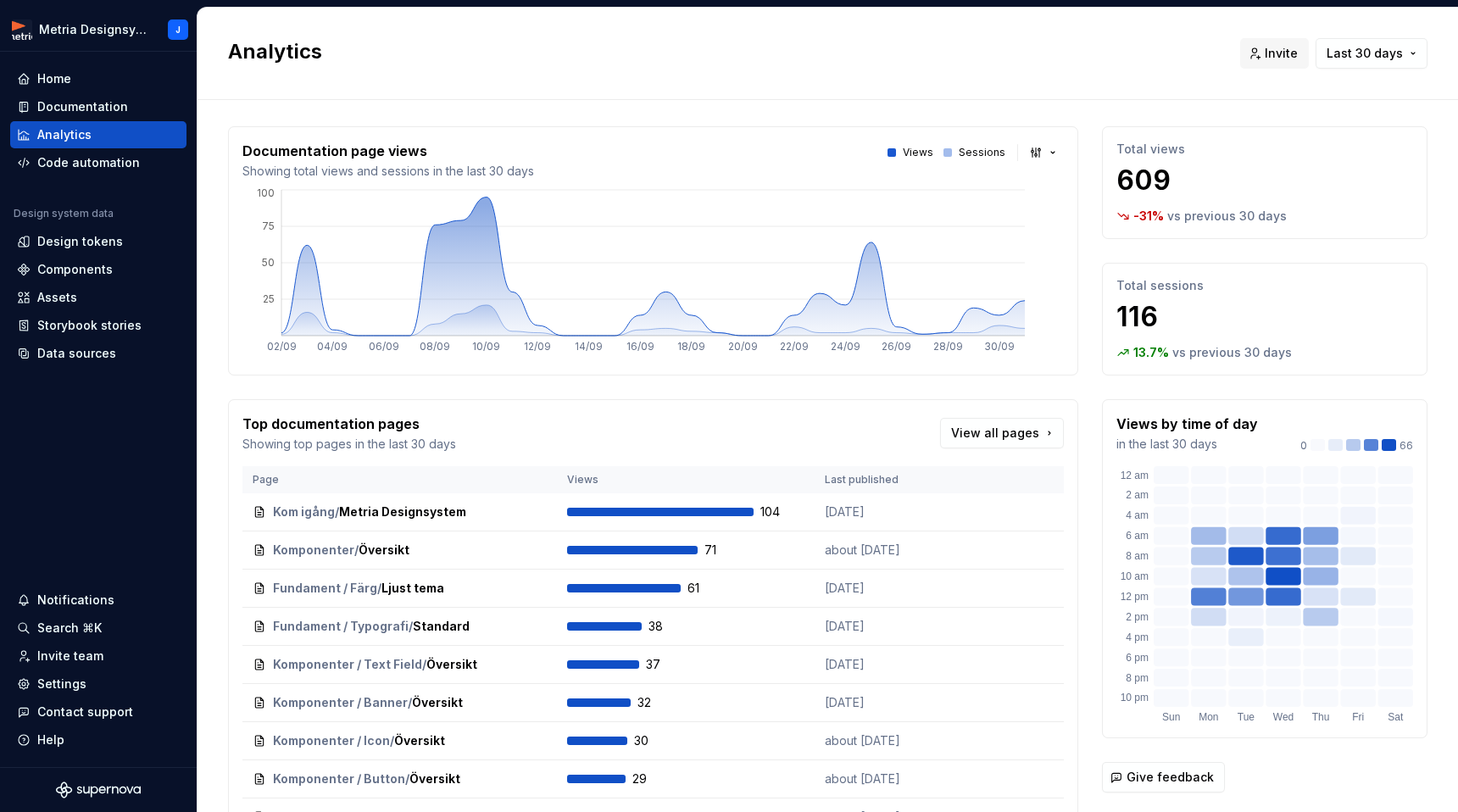
scroll to position [10, 0]
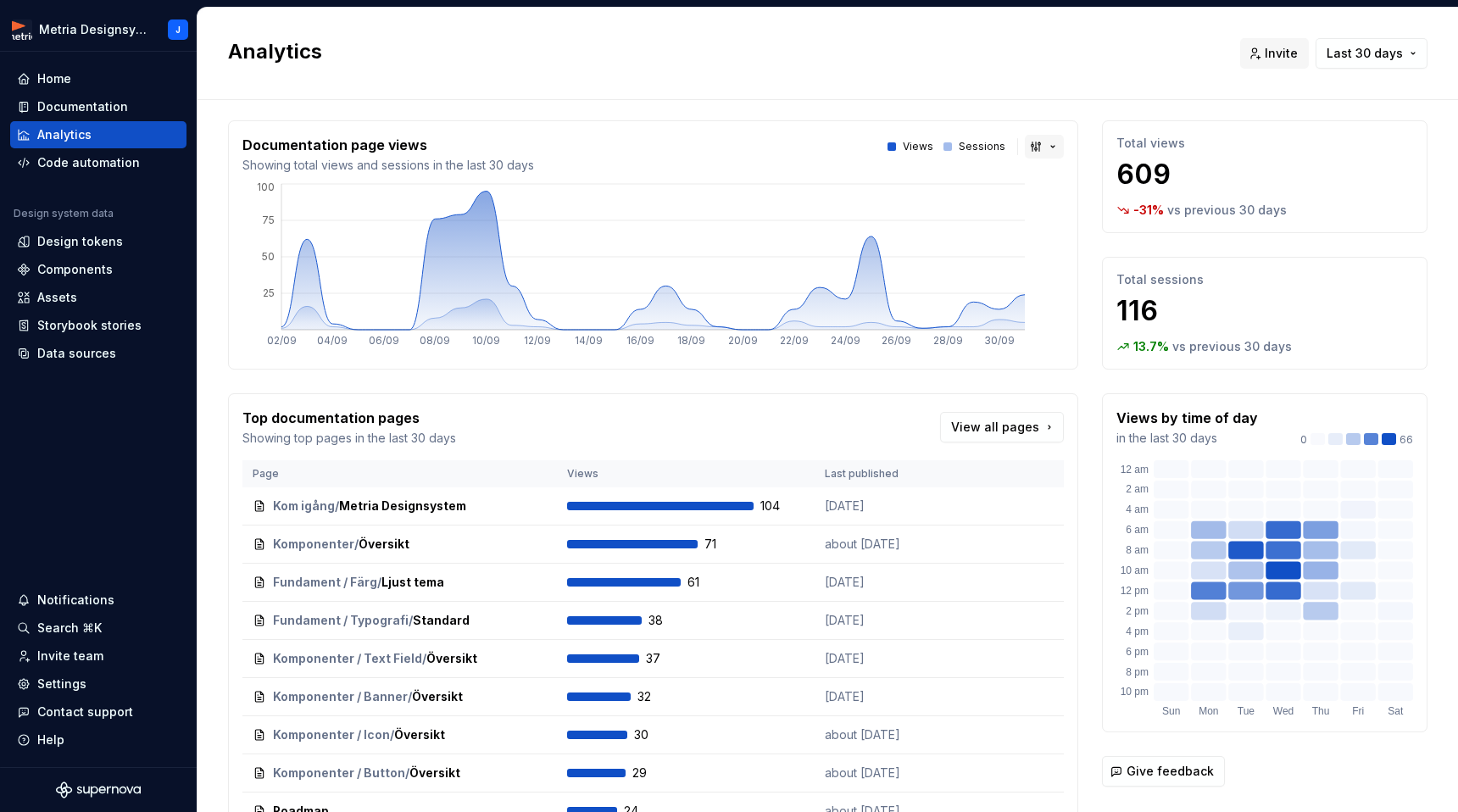
click at [1037, 143] on button "button" at bounding box center [1044, 147] width 39 height 24
click at [1015, 94] on html "Metria Designsystem J Home Documentation Analytics Code automation Design syste…" at bounding box center [729, 406] width 1458 height 812
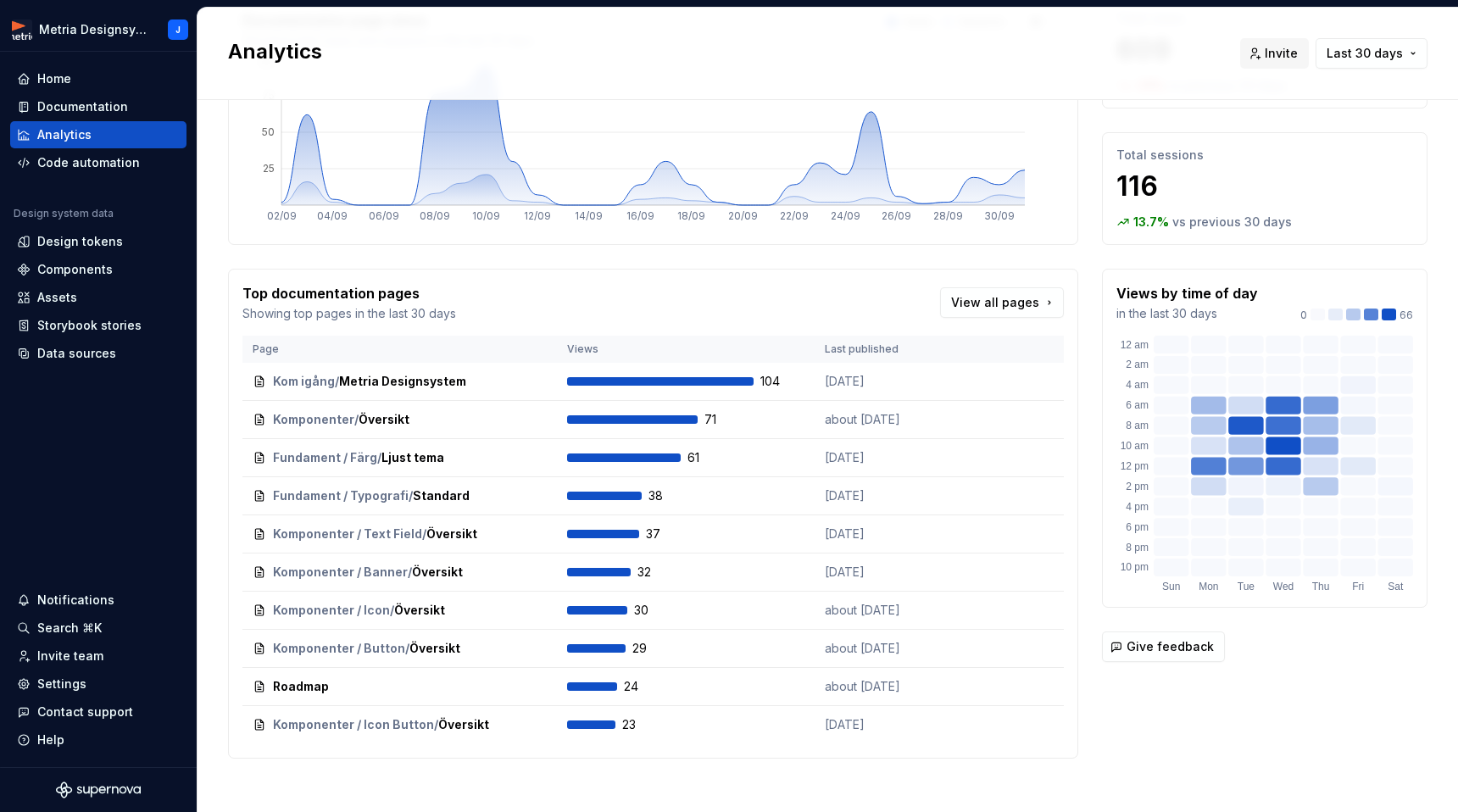
scroll to position [146, 0]
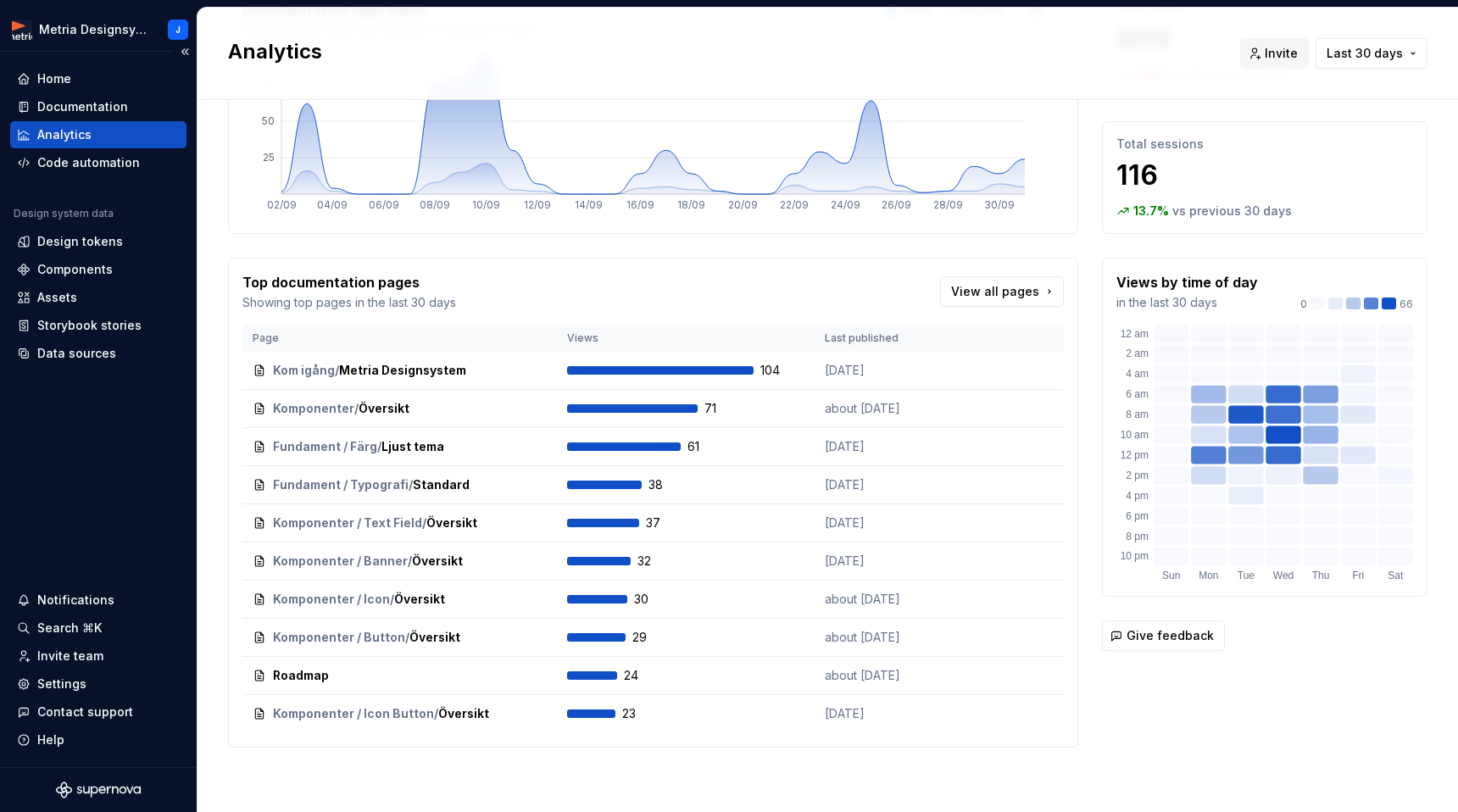
click at [151, 130] on div "Analytics" at bounding box center [98, 135] width 163 height 17
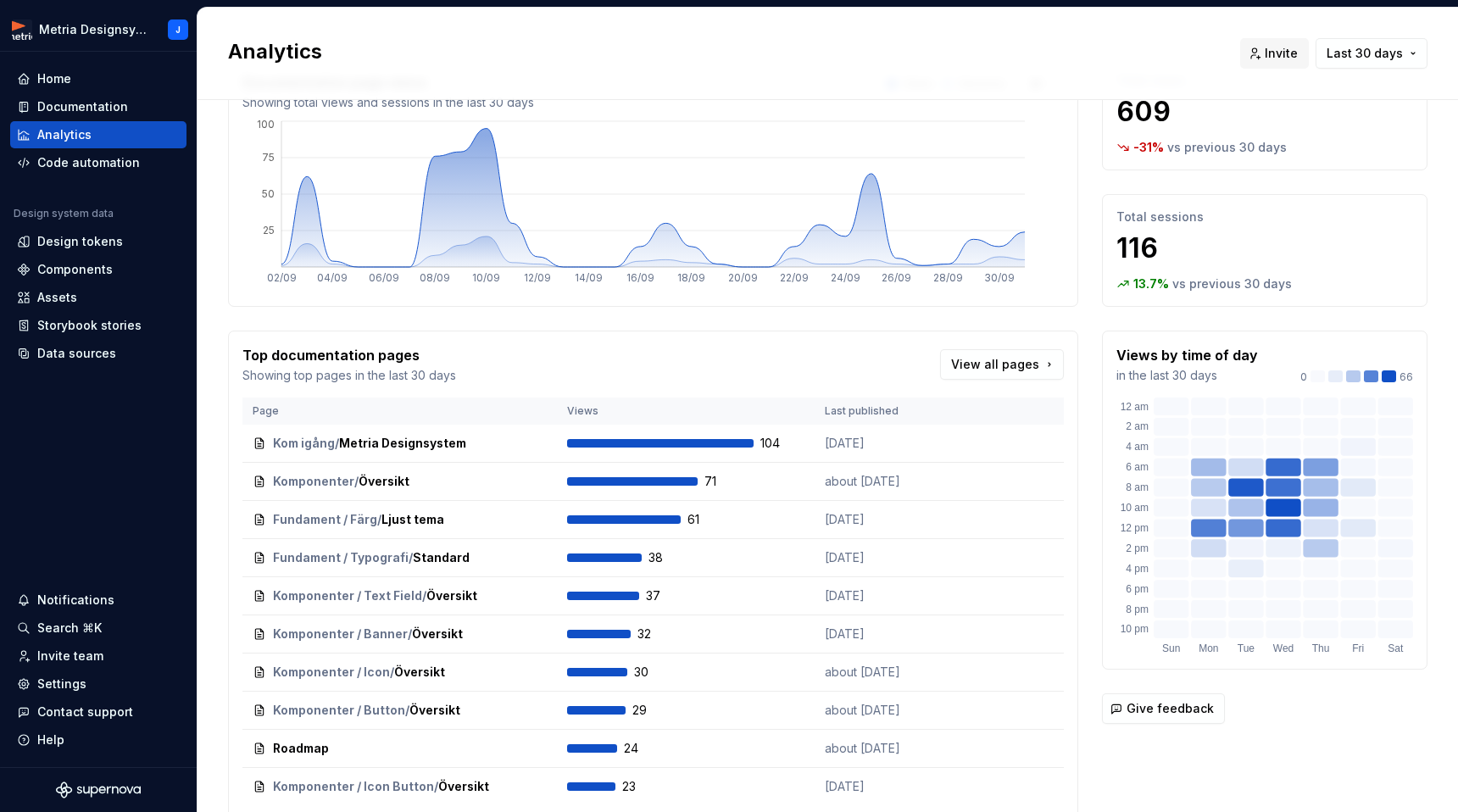
scroll to position [0, 0]
